Goal: Task Accomplishment & Management: Use online tool/utility

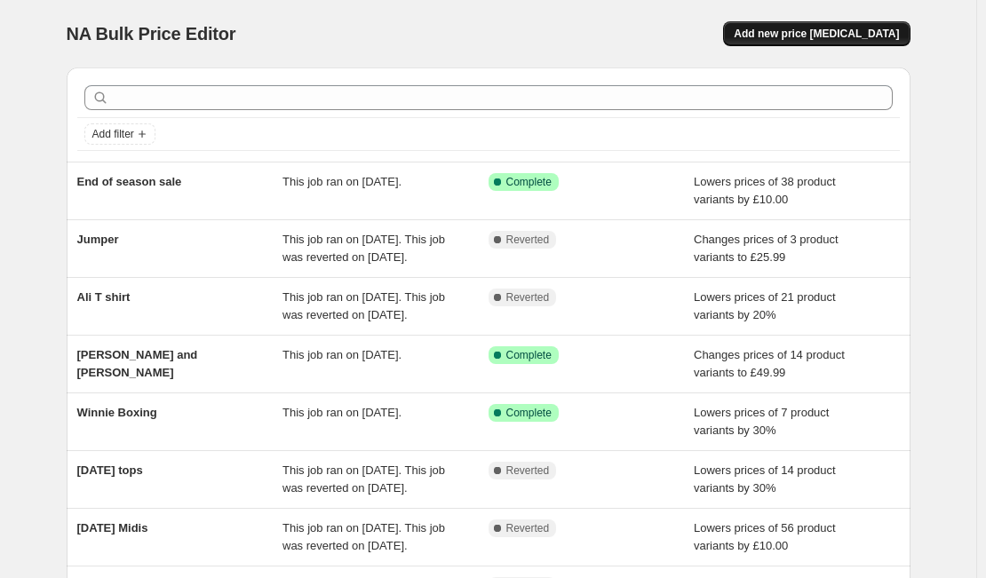
click at [856, 29] on span "Add new price [MEDICAL_DATA]" at bounding box center [816, 34] width 165 height 14
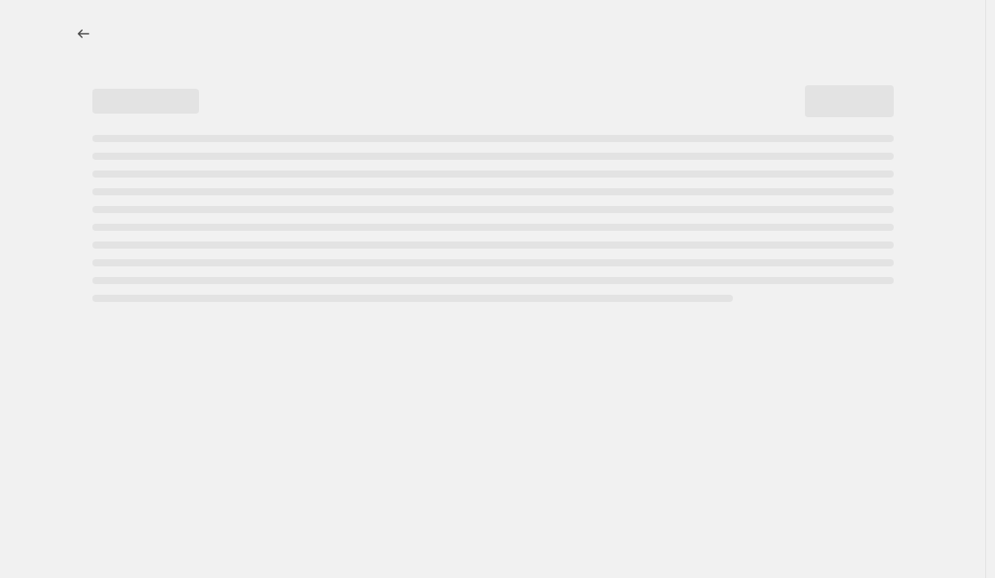
select select "percentage"
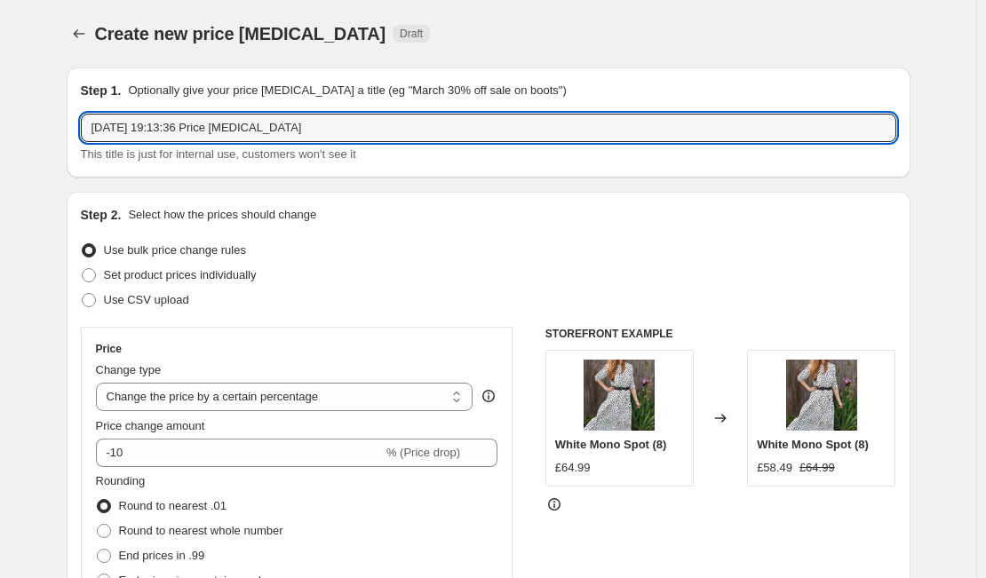
drag, startPoint x: 371, startPoint y: 124, endPoint x: -51, endPoint y: 157, distance: 423.1
click at [0, 157] on html "Home Settings Plans Skip to content Create new price [MEDICAL_DATA]. This page …" at bounding box center [493, 289] width 986 height 578
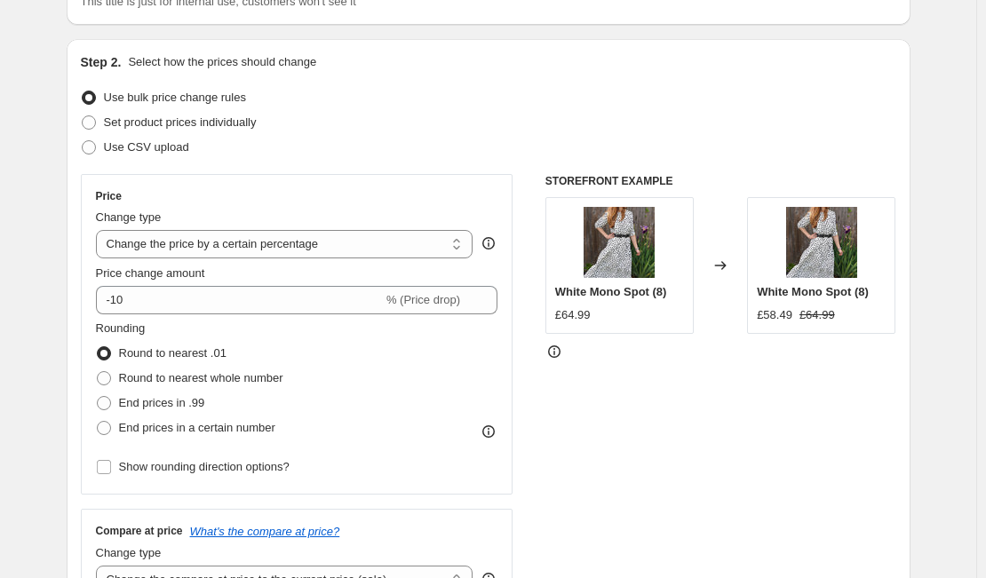
scroll to position [176, 0]
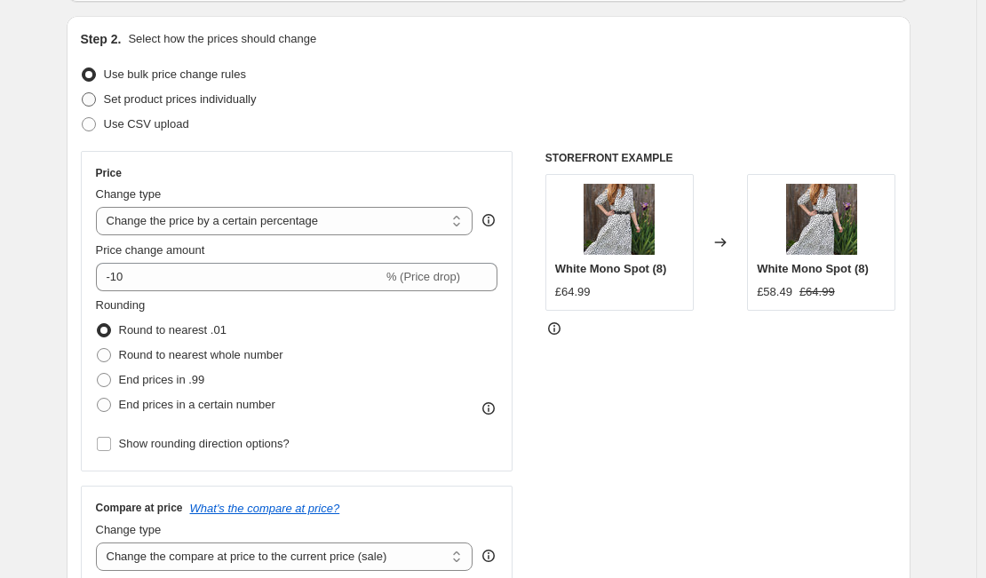
type input "[DATE] change"
click at [228, 98] on span "Set product prices individually" at bounding box center [180, 98] width 153 height 13
click at [83, 93] on input "Set product prices individually" at bounding box center [82, 92] width 1 height 1
radio input "true"
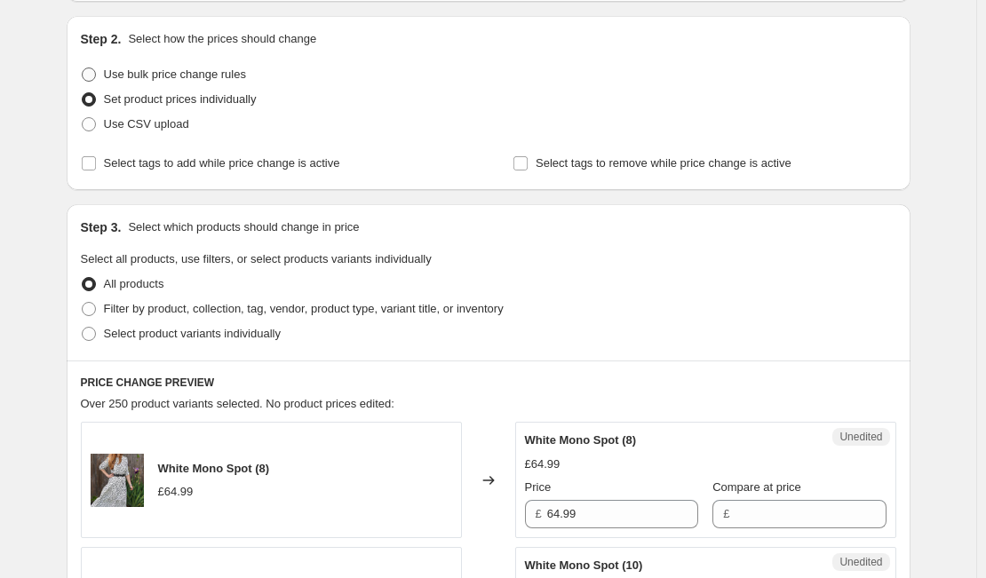
click at [191, 71] on span "Use bulk price change rules" at bounding box center [175, 73] width 142 height 13
click at [83, 68] on input "Use bulk price change rules" at bounding box center [82, 67] width 1 height 1
radio input "true"
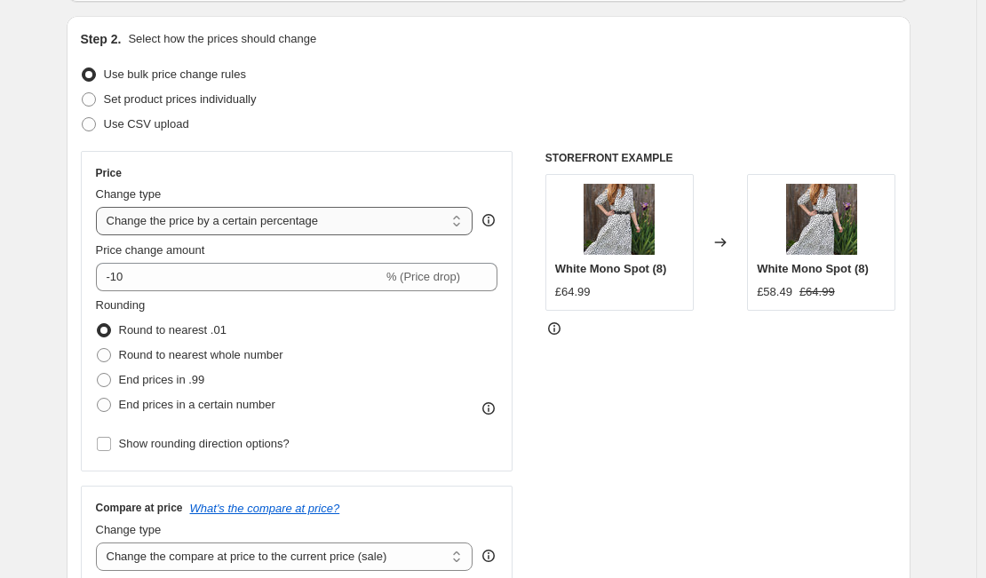
click at [319, 225] on select "Change the price to a certain amount Change the price by a certain amount Chang…" at bounding box center [284, 221] width 377 height 28
select select "to"
click at [99, 207] on select "Change the price to a certain amount Change the price by a certain amount Chang…" at bounding box center [284, 221] width 377 height 28
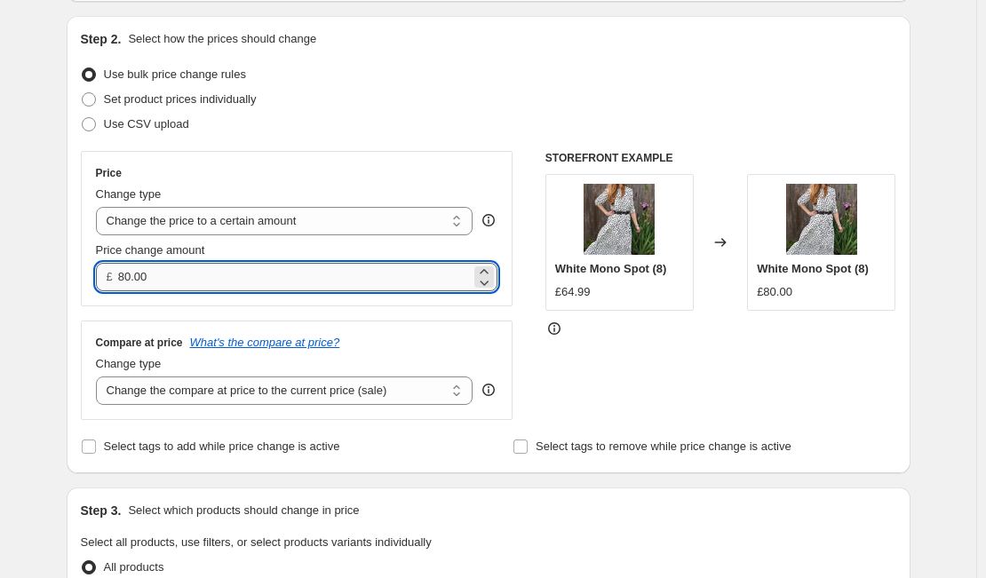
click at [246, 273] on input "80.00" at bounding box center [294, 277] width 353 height 28
type input "8"
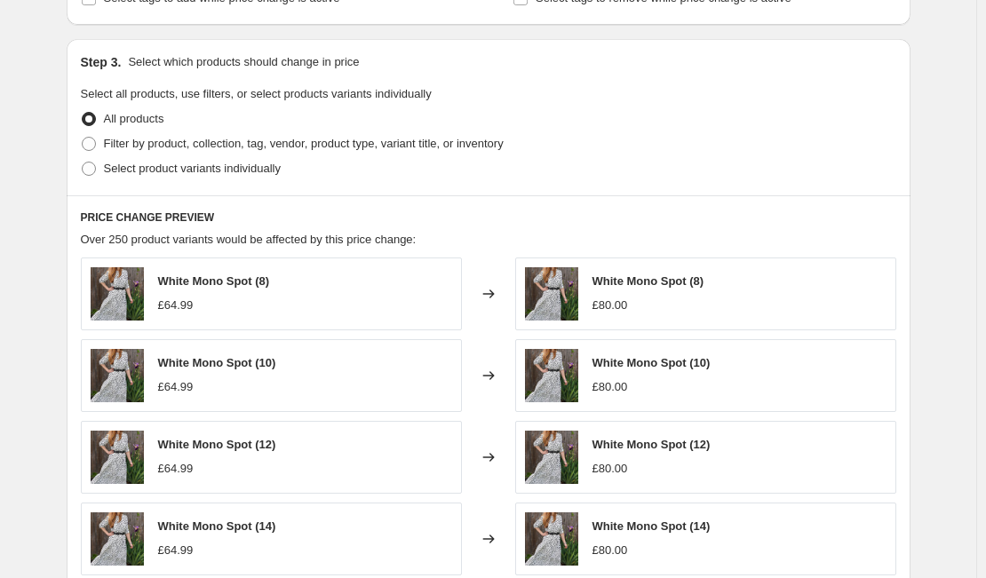
scroll to position [628, 0]
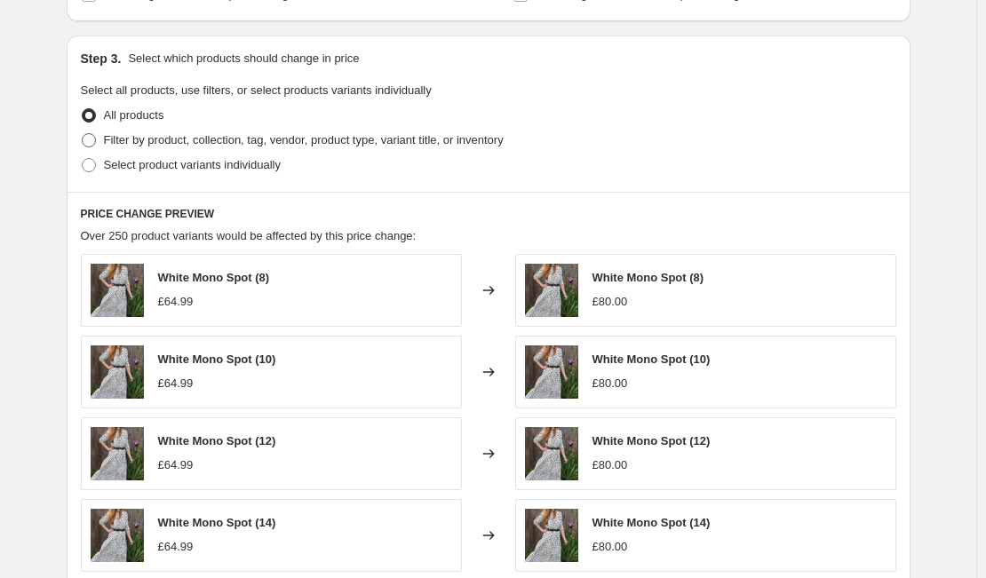
type input "49.99"
click at [314, 145] on span "Filter by product, collection, tag, vendor, product type, variant title, or inv…" at bounding box center [304, 139] width 400 height 13
click at [83, 134] on input "Filter by product, collection, tag, vendor, product type, variant title, or inv…" at bounding box center [82, 133] width 1 height 1
radio input "true"
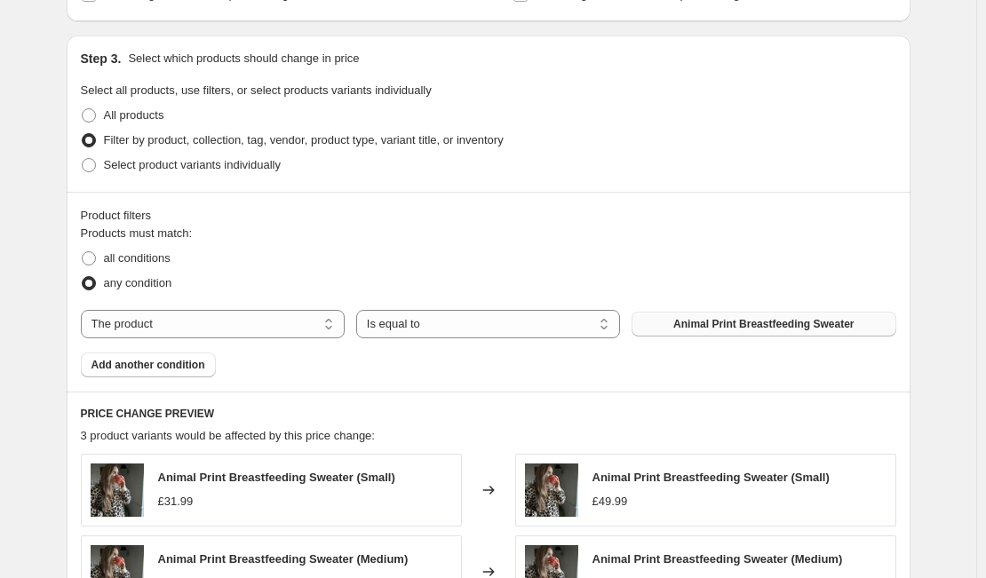
click at [729, 316] on button "Animal Print Breastfeeding Sweater" at bounding box center [763, 324] width 264 height 25
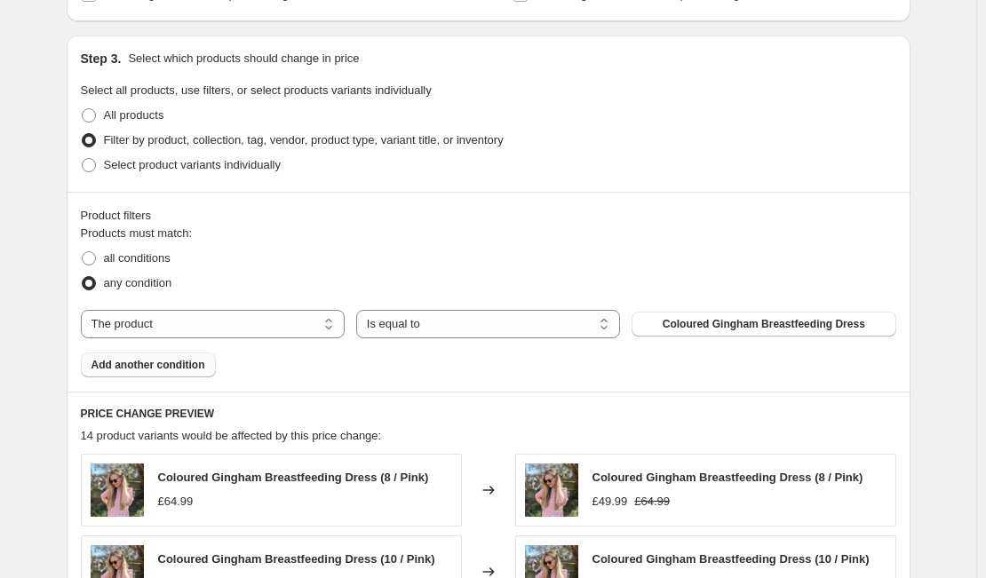
click at [162, 367] on span "Add another condition" at bounding box center [148, 365] width 114 height 14
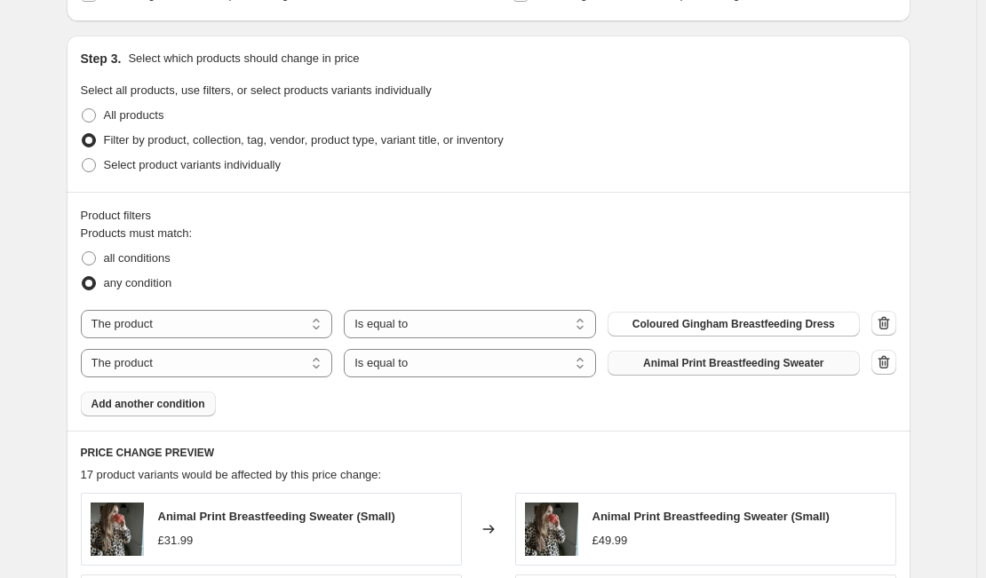
click at [669, 362] on span "Animal Print Breastfeeding Sweater" at bounding box center [733, 363] width 180 height 14
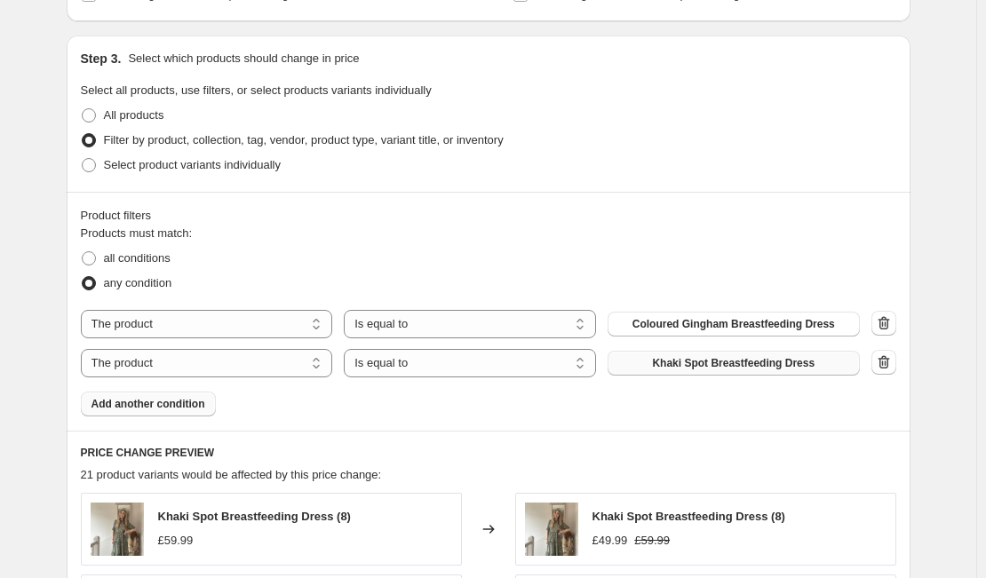
click at [168, 411] on span "Add another condition" at bounding box center [148, 404] width 114 height 14
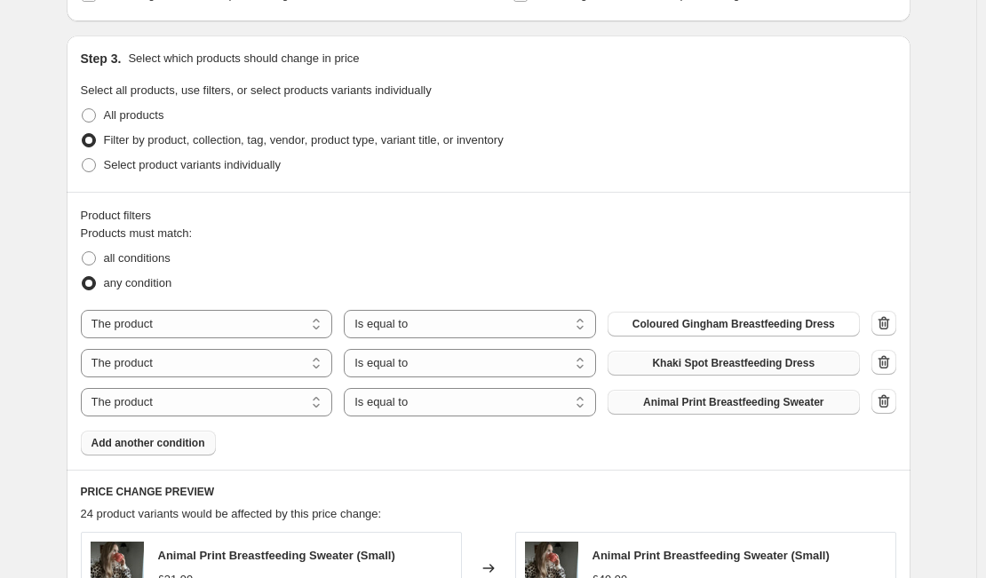
click at [715, 403] on span "Animal Print Breastfeeding Sweater" at bounding box center [733, 402] width 180 height 14
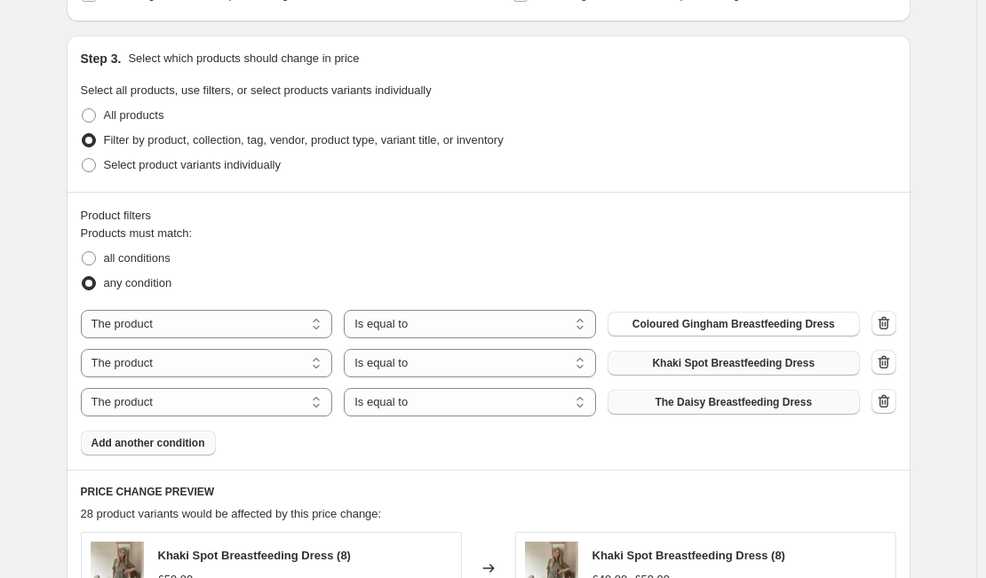
click at [171, 447] on span "Add another condition" at bounding box center [148, 443] width 114 height 14
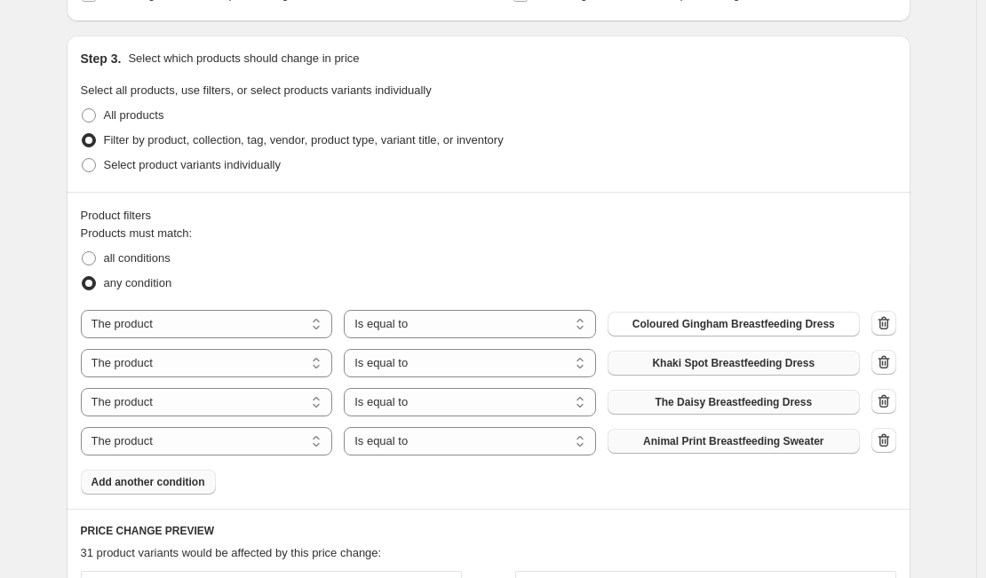
click at [704, 439] on span "Animal Print Breastfeeding Sweater" at bounding box center [733, 441] width 180 height 14
click at [185, 487] on span "Add another condition" at bounding box center [148, 482] width 114 height 14
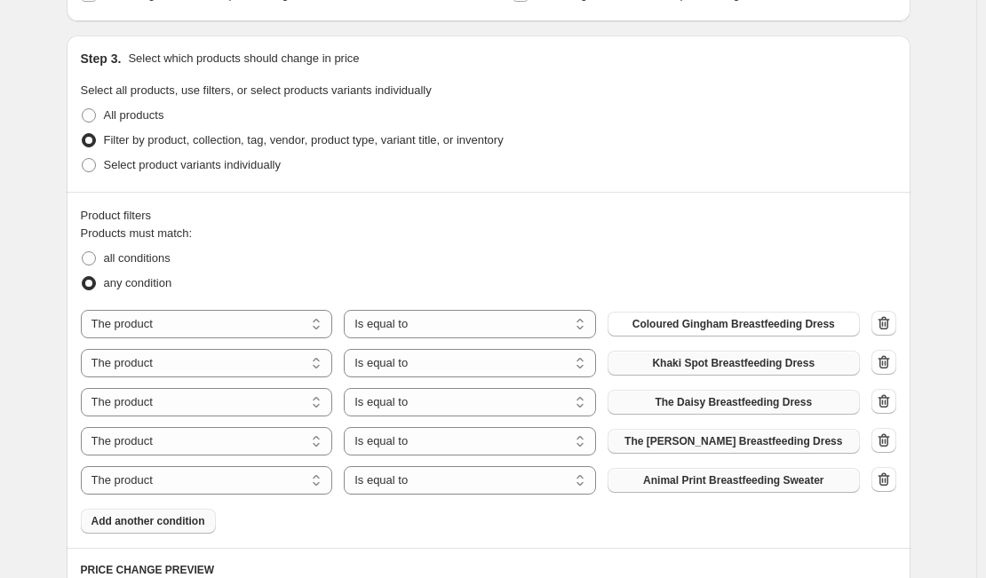
click at [723, 488] on button "Animal Print Breastfeeding Sweater" at bounding box center [733, 480] width 252 height 25
click at [138, 525] on span "Add another condition" at bounding box center [148, 521] width 114 height 14
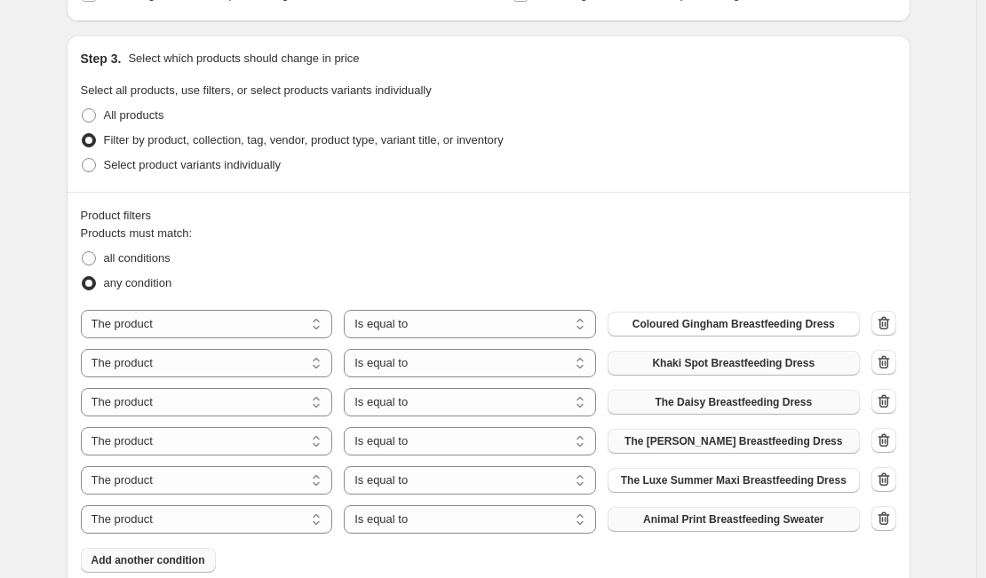
click at [768, 528] on button "Animal Print Breastfeeding Sweater" at bounding box center [733, 519] width 252 height 25
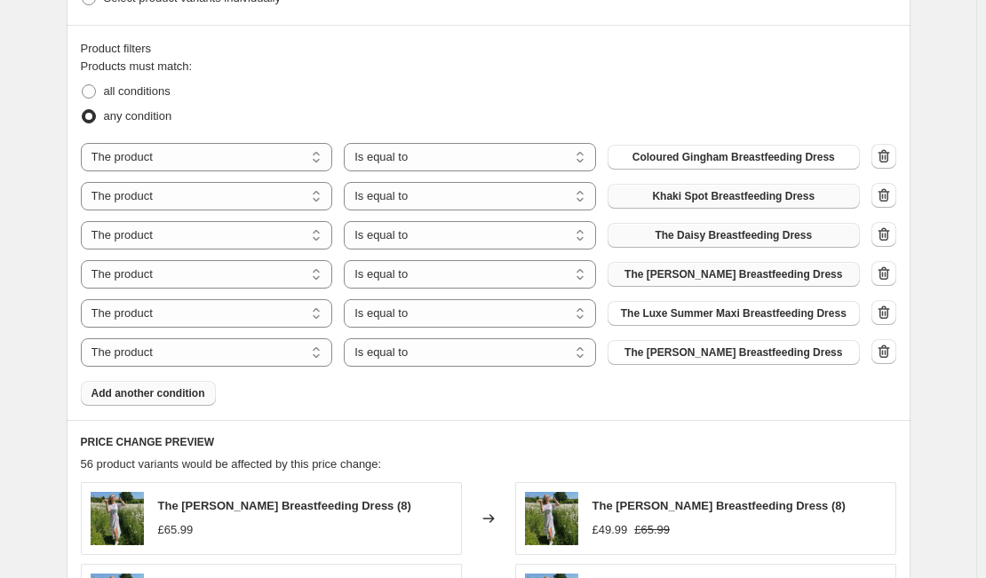
scroll to position [830, 0]
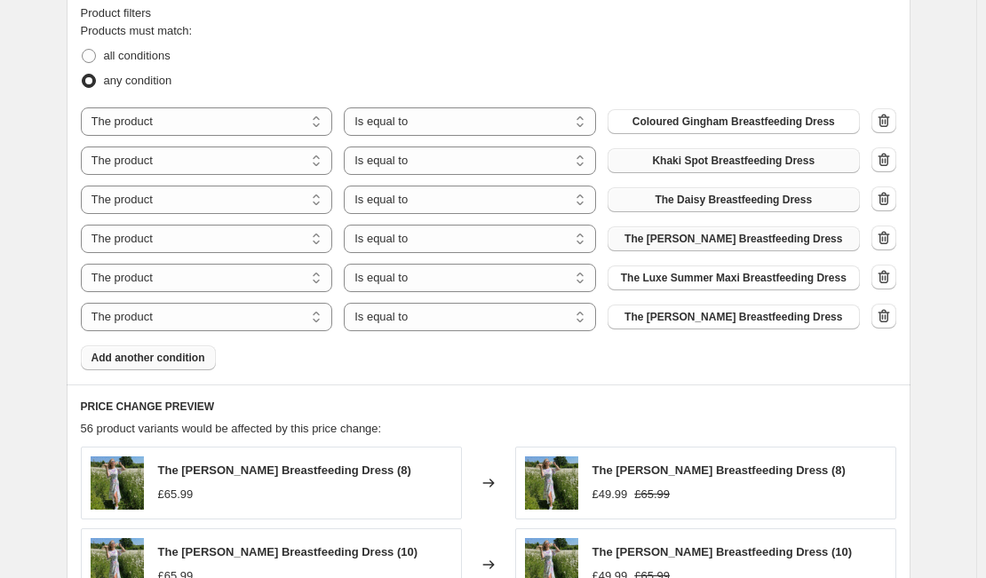
click at [179, 369] on button "Add another condition" at bounding box center [148, 357] width 135 height 25
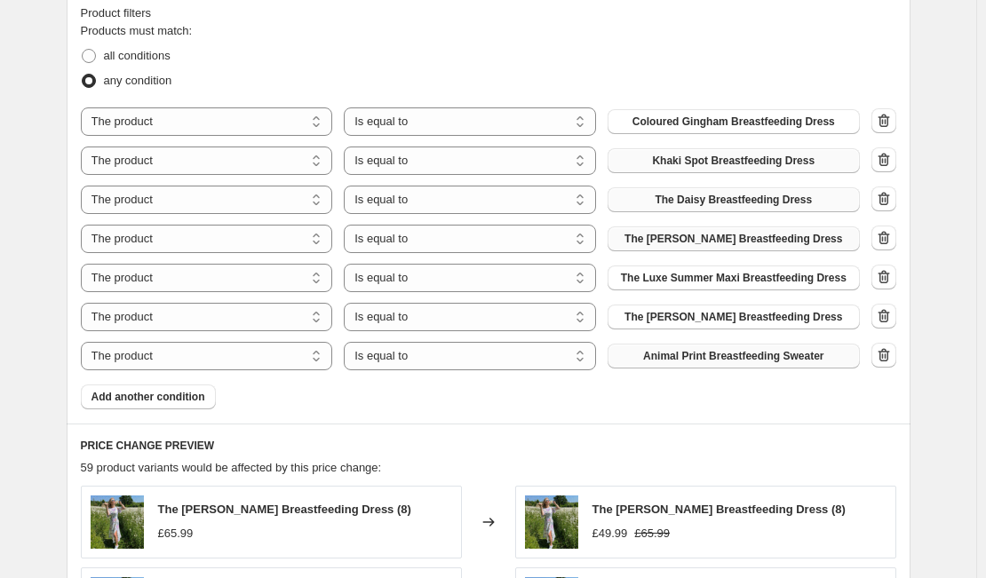
click at [757, 361] on span "Animal Print Breastfeeding Sweater" at bounding box center [733, 356] width 180 height 14
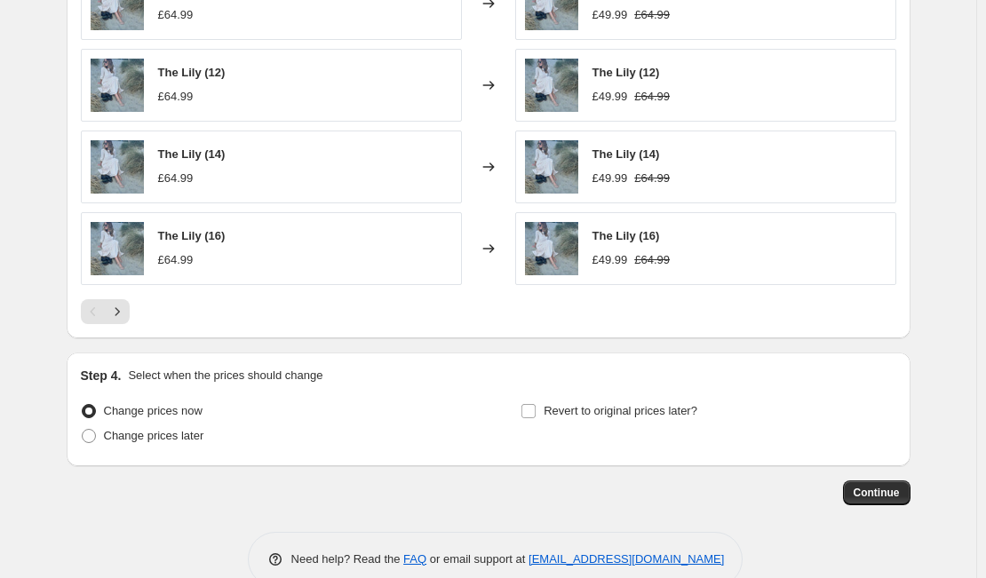
scroll to position [1467, 0]
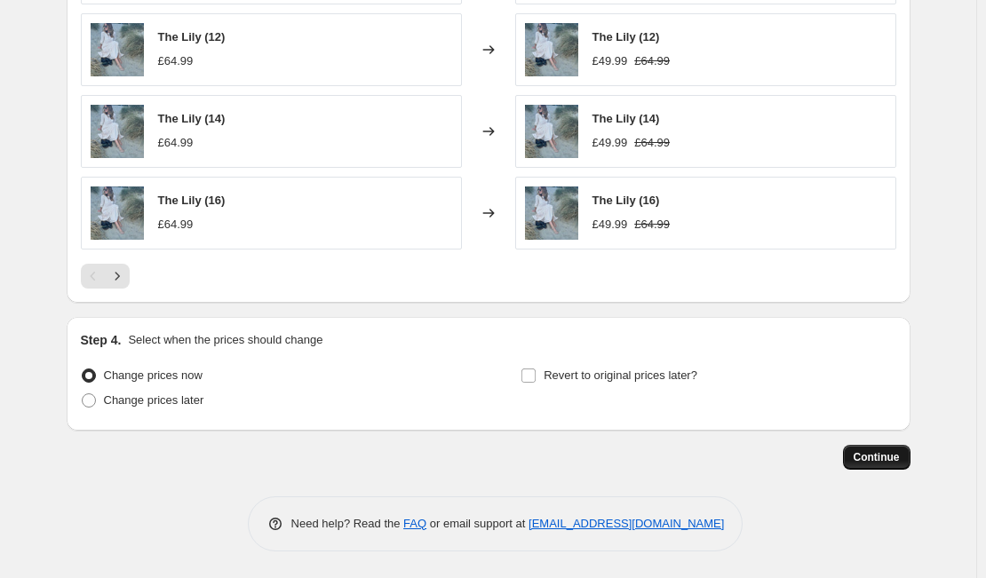
click at [892, 460] on span "Continue" at bounding box center [876, 457] width 46 height 14
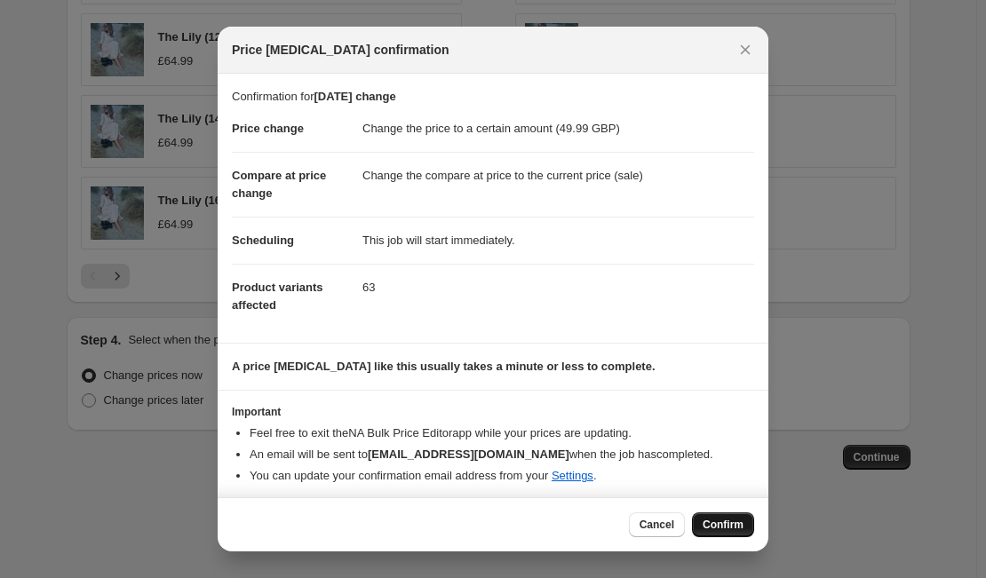
click at [719, 528] on span "Confirm" at bounding box center [723, 525] width 41 height 14
